Goal: Task Accomplishment & Management: Manage account settings

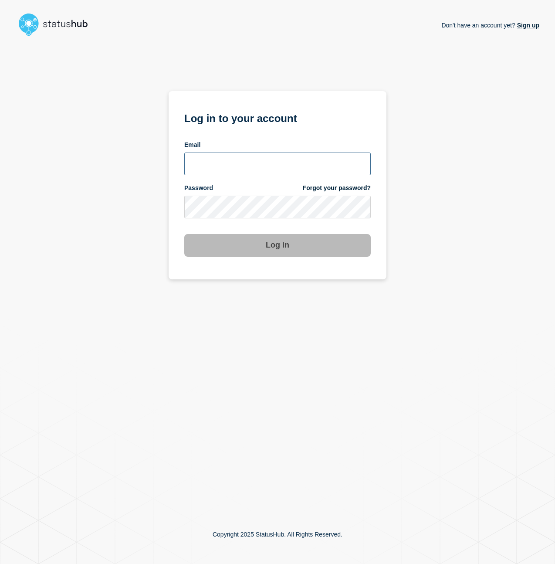
click at [240, 175] on input "email input" at bounding box center [277, 164] width 186 height 23
drag, startPoint x: 239, startPoint y: 156, endPoint x: 239, endPoint y: 162, distance: 6.1
click at [238, 156] on input "[PERSON_NAME][EMAIL_ADDRESS][PERSON_NAME][DOMAIN_NAME]" at bounding box center [277, 164] width 186 height 23
click at [240, 164] on input "[PERSON_NAME][EMAIL_ADDRESS][PERSON_NAME][DOMAIN_NAME]" at bounding box center [277, 164] width 186 height 23
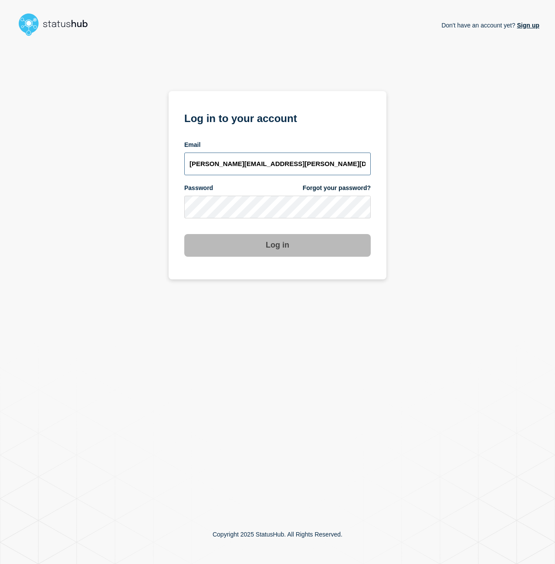
type input "[PERSON_NAME][EMAIL_ADDRESS][PERSON_NAME][DOMAIN_NAME]"
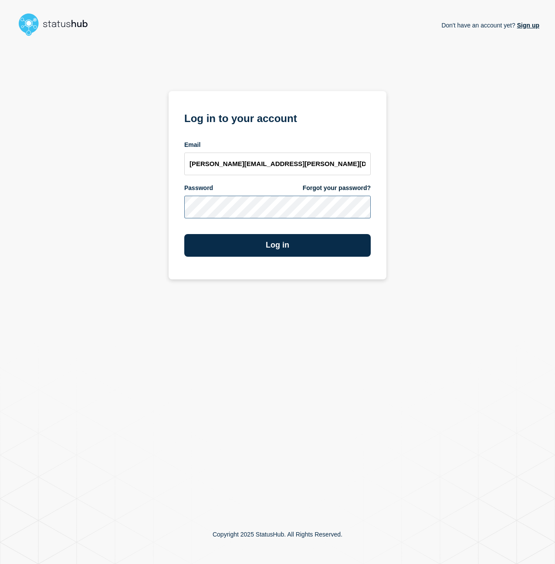
click at [184, 234] on button "Log in" at bounding box center [277, 245] width 186 height 23
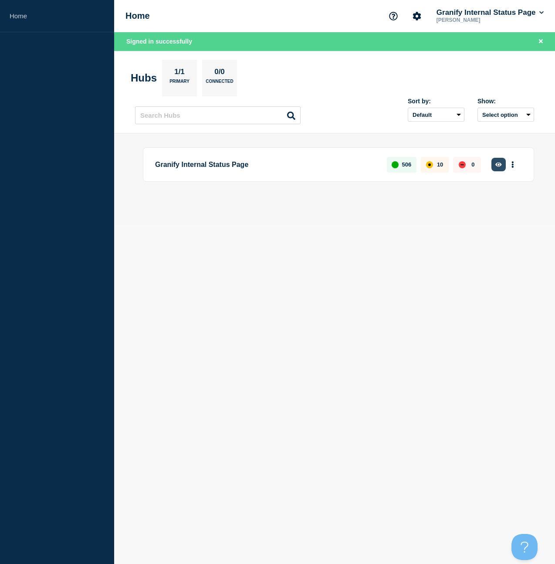
click at [498, 170] on button "button" at bounding box center [498, 165] width 14 height 14
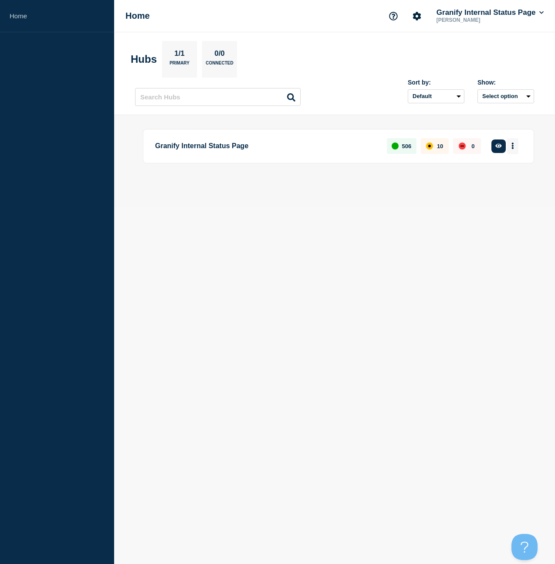
click at [512, 149] on icon "More actions" at bounding box center [513, 145] width 3 height 7
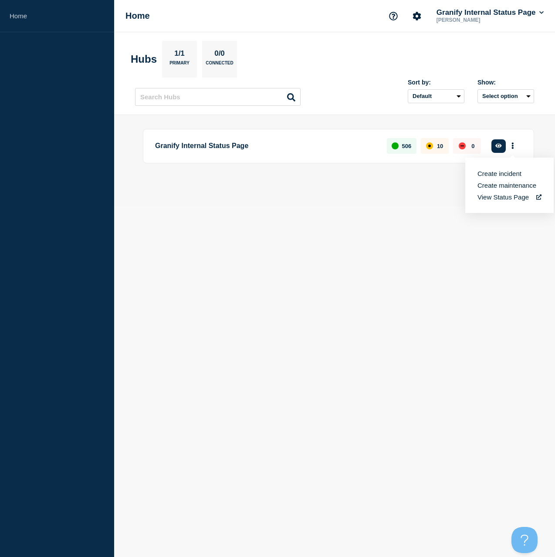
click at [495, 176] on button "Create incident" at bounding box center [500, 173] width 44 height 7
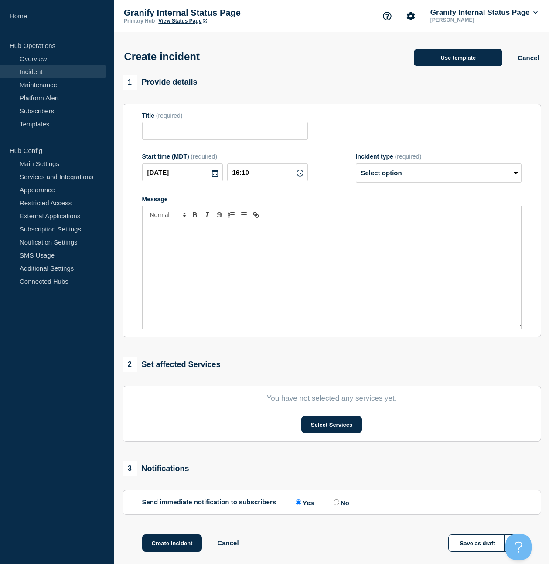
click at [465, 65] on button "Use template" at bounding box center [458, 57] width 88 height 17
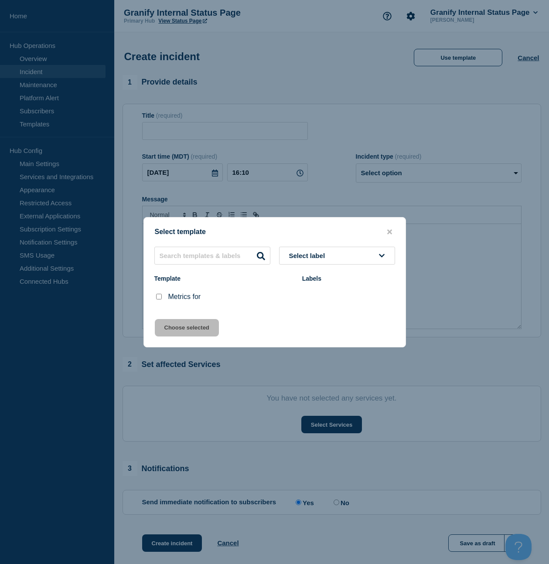
click at [157, 298] on input "Metrics for checkbox" at bounding box center [159, 297] width 6 height 6
checkbox input "true"
click at [172, 326] on button "Choose selected" at bounding box center [187, 327] width 64 height 17
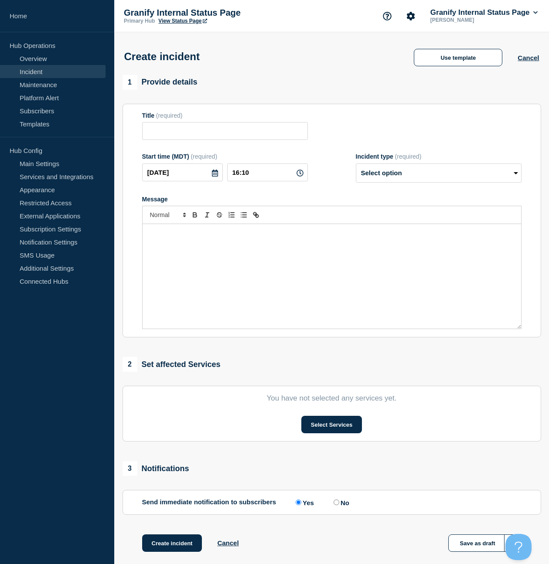
type input "Metrics for"
select select "monitoring"
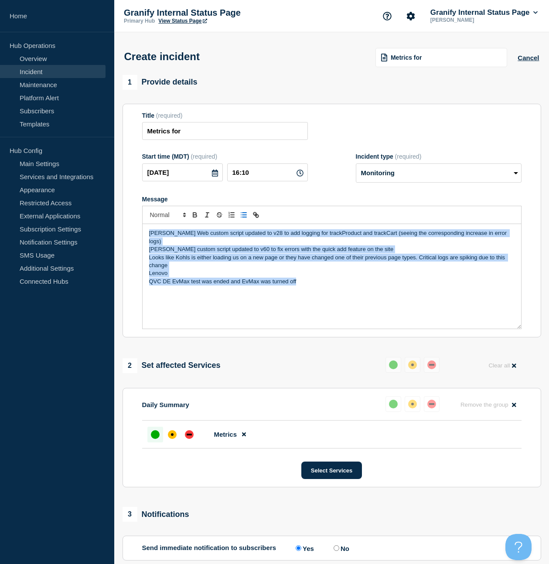
click at [244, 215] on line "Toggle bulleted list" at bounding box center [244, 215] width 4 height 0
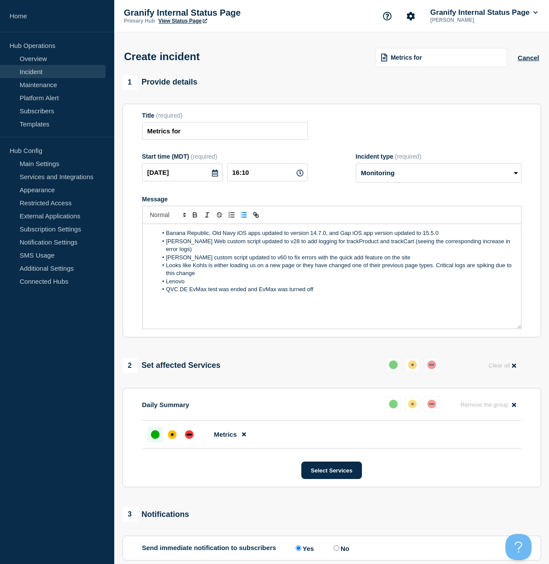
click at [167, 237] on li "Banana Republic, Old Navy iOS apps updated to version 14.7.0, and Gap iOS app v…" at bounding box center [335, 233] width 357 height 8
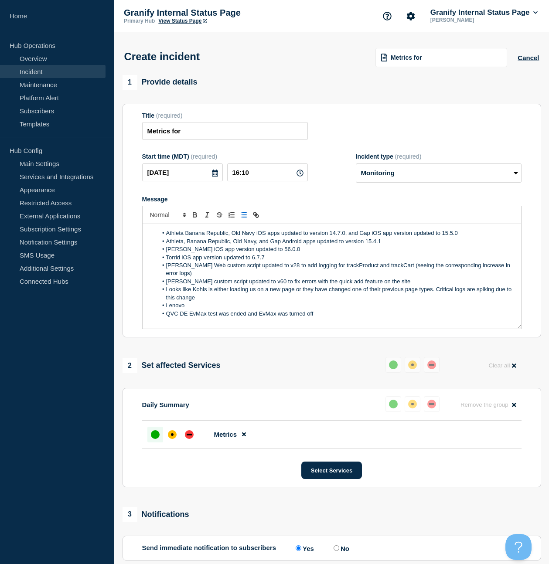
click at [375, 245] on li "Athleta, Banana Republic, Old Navy, and Gap Android apps updated to version 15.…" at bounding box center [335, 241] width 357 height 8
click at [282, 261] on li "Torrid iOS app version updated to 6.7.7" at bounding box center [335, 258] width 357 height 8
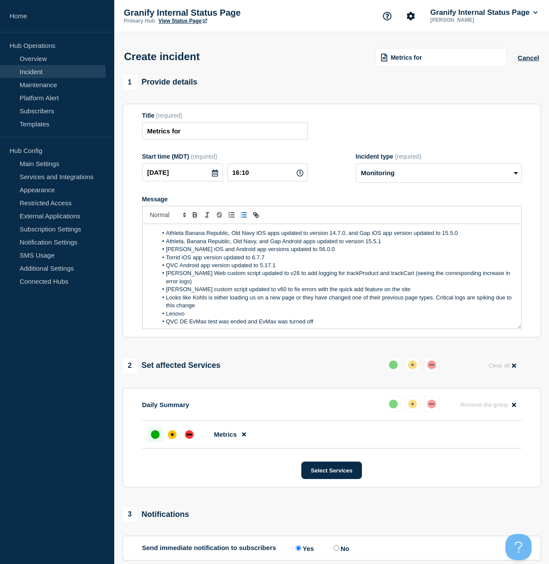
drag, startPoint x: 276, startPoint y: 257, endPoint x: 279, endPoint y: 261, distance: 5.1
click at [276, 253] on li "Belk iOS and Android app versions updated to 56.0.0" at bounding box center [335, 249] width 357 height 8
click at [280, 261] on li "Torrid iOS app version updated to 6.7.7" at bounding box center [335, 258] width 357 height 8
click at [202, 312] on li "Lenovo" at bounding box center [335, 314] width 357 height 8
click at [474, 316] on li "Lenovo looks to have paused the test on their side. The bvcc_Lenovo cookie is n…" at bounding box center [335, 314] width 357 height 8
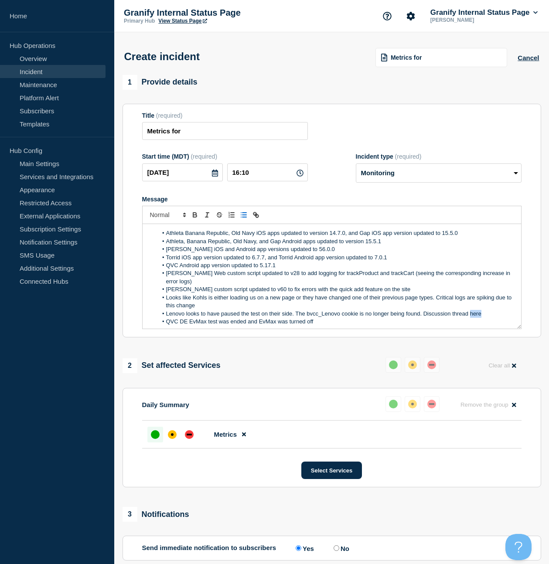
click at [474, 316] on li "Lenovo looks to have paused the test on their side. The bvcc_Lenovo cookie is n…" at bounding box center [335, 314] width 357 height 8
paste input "ttps://bazaarvoice.slack.com/archives/C07HWB59EUX/p1754949081481769"
type input "https://bazaarvoice.slack.com/archives/C07HWB59EUX/p1754949081481769"
click at [183, 237] on li "Athleta Banana Republic, Old Navy iOS apps updated to version 14.7.0, and Gap i…" at bounding box center [335, 233] width 357 height 8
click at [222, 320] on li "QVC DE EvMax test was ended and EvMax was turned off" at bounding box center [335, 322] width 357 height 8
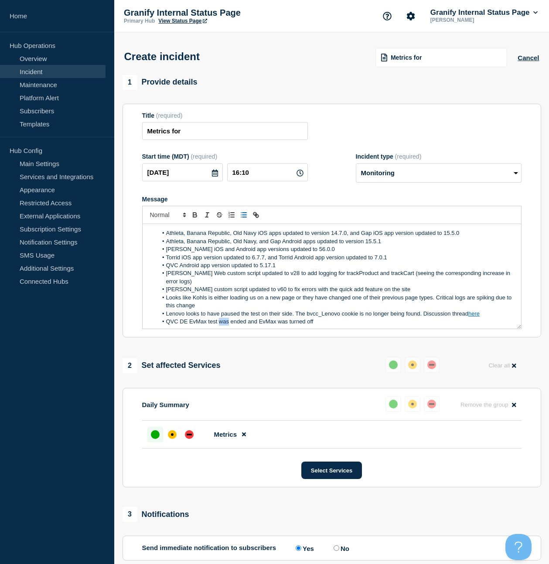
click at [222, 320] on li "QVC DE EvMax test was ended and EvMax was turned off" at bounding box center [335, 322] width 357 height 8
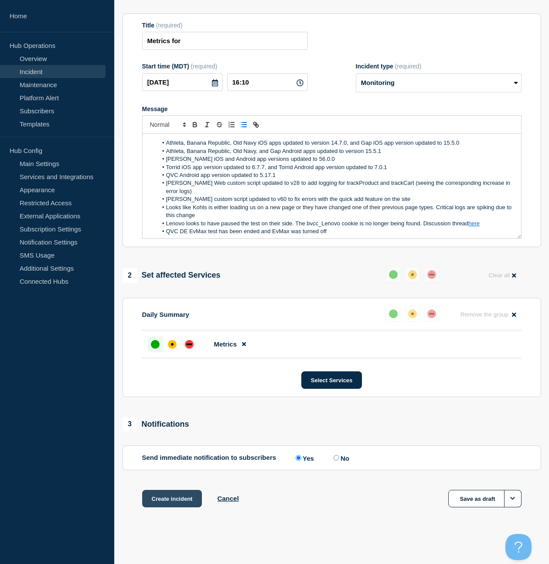
click at [167, 499] on button "Create incident" at bounding box center [172, 498] width 60 height 17
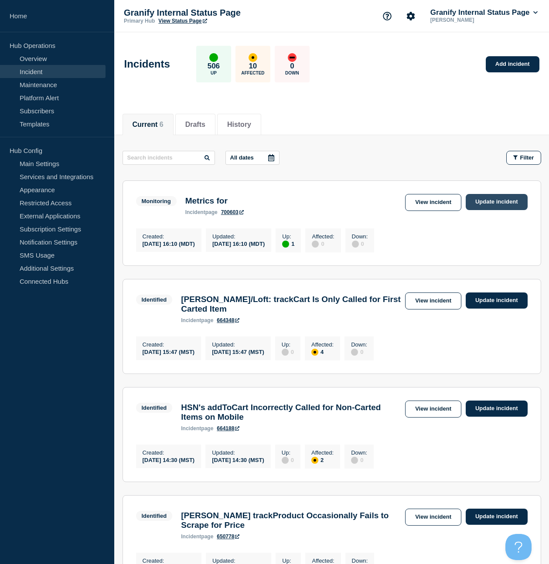
click at [491, 201] on link "Update incident" at bounding box center [496, 202] width 62 height 16
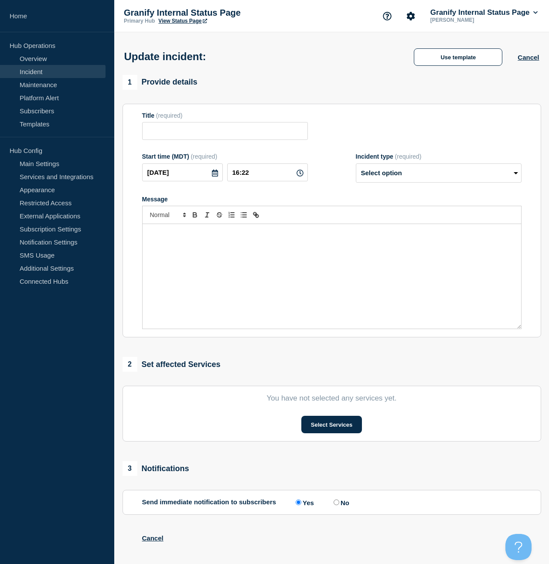
type input "Metrics for"
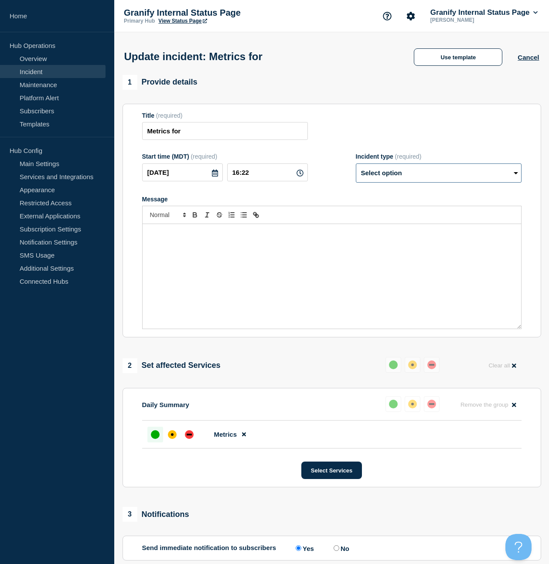
click at [402, 183] on select "Select option Investigating Identified Monitoring Resolved" at bounding box center [439, 172] width 166 height 19
select select "resolved"
click at [356, 169] on select "Select option Investigating Identified Monitoring Resolved" at bounding box center [439, 172] width 166 height 19
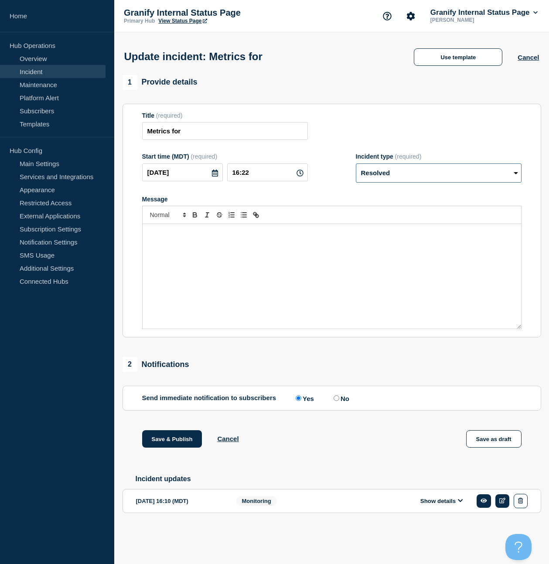
scroll to position [1, 0]
click at [333, 401] on input "No" at bounding box center [336, 398] width 6 height 6
radio input "true"
radio input "false"
click at [176, 447] on button "Save & Publish" at bounding box center [172, 438] width 60 height 17
